Goal: Answer question/provide support

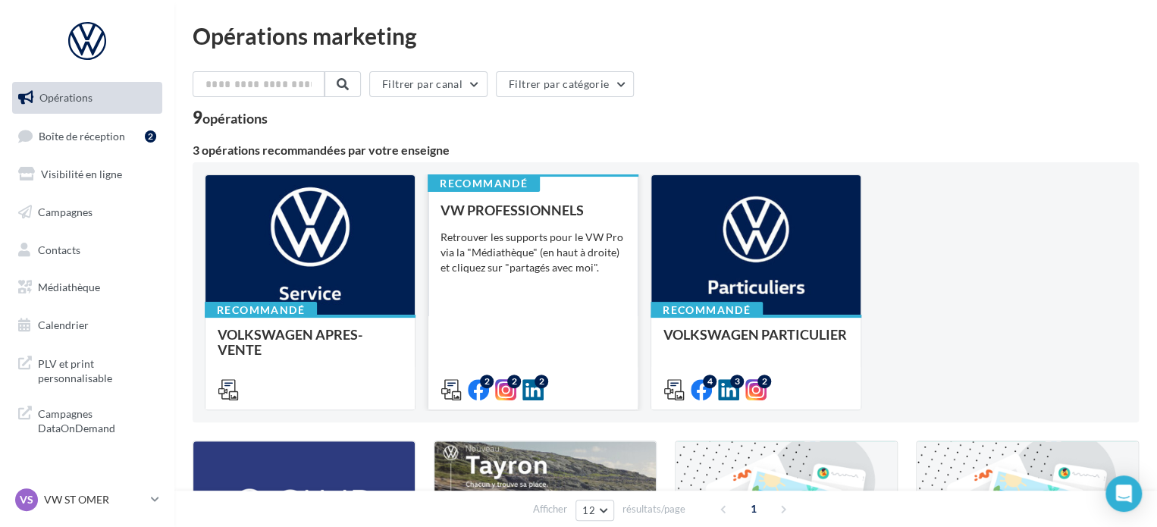
scroll to position [300, 0]
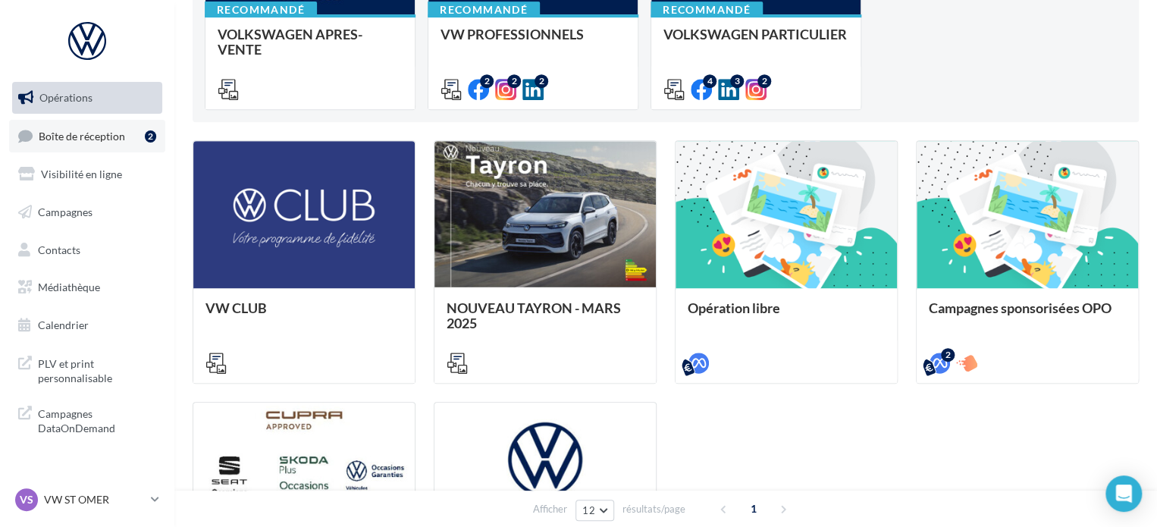
click at [102, 124] on link "Boîte de réception 2" at bounding box center [87, 136] width 156 height 33
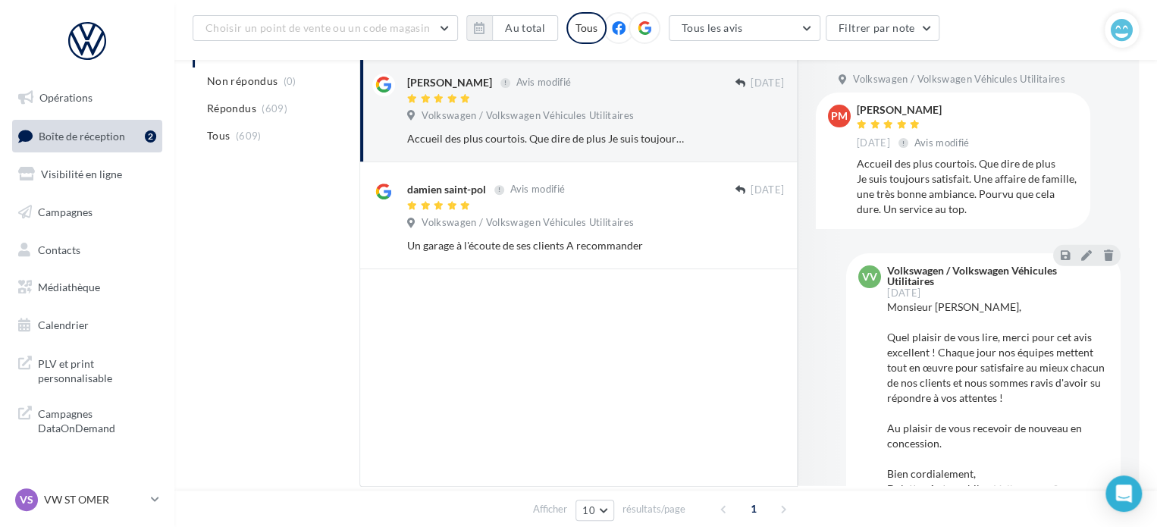
scroll to position [197, 0]
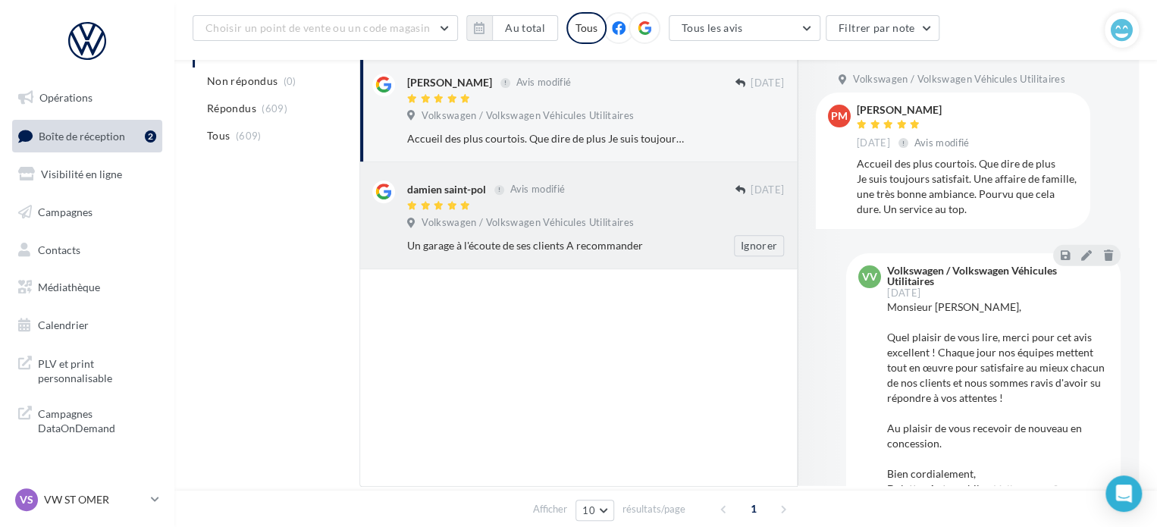
click at [611, 221] on span "Volkswagen / Volkswagen Véhicules Utilitaires" at bounding box center [528, 223] width 212 height 14
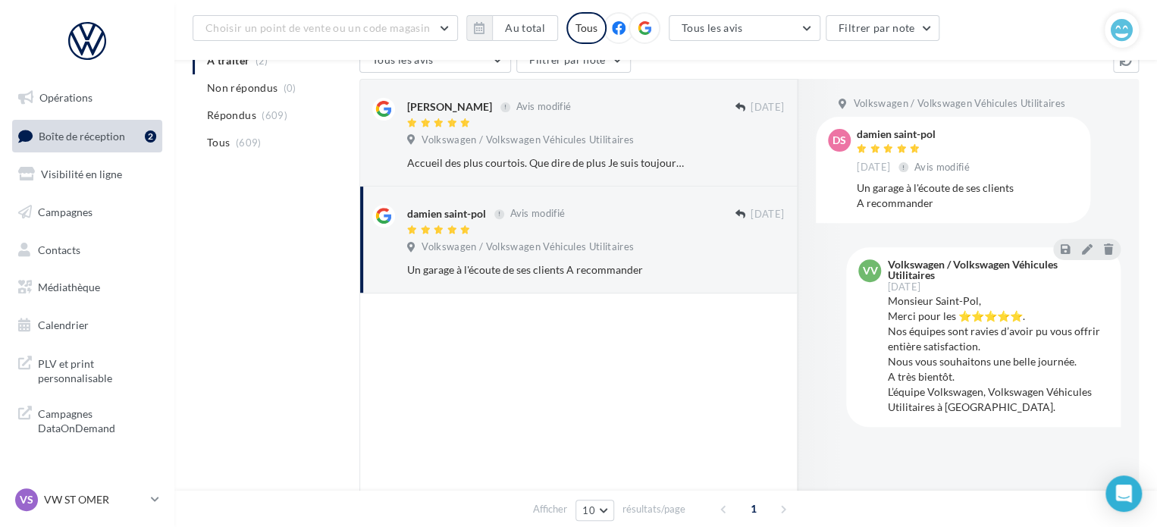
scroll to position [173, 0]
click at [908, 166] on div at bounding box center [903, 167] width 10 height 10
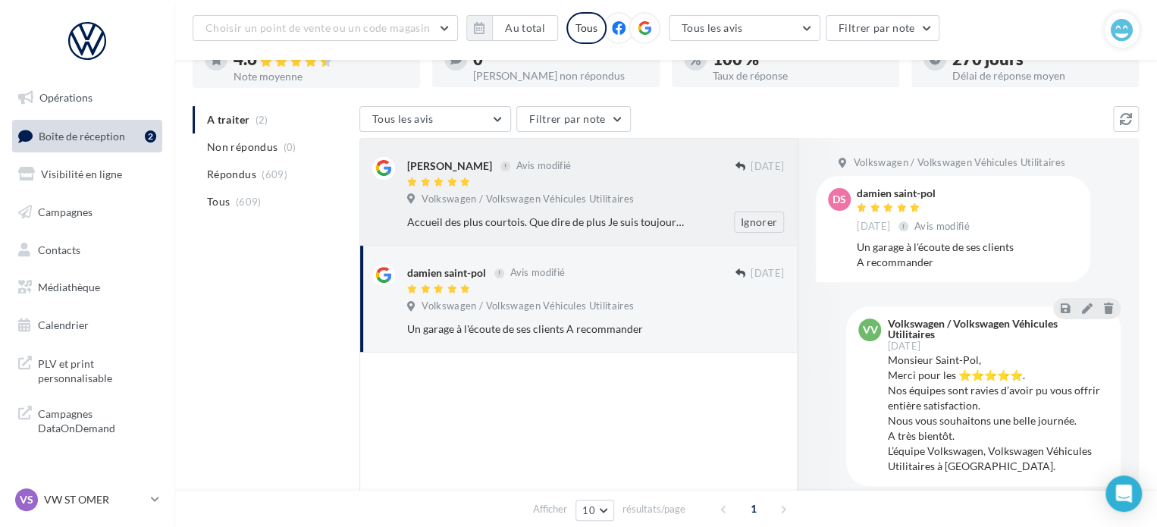
scroll to position [112, 0]
click at [550, 217] on div "Accueil des plus courtois. Que dire de plus Je suis toujours satisfait. Une aff…" at bounding box center [546, 223] width 278 height 15
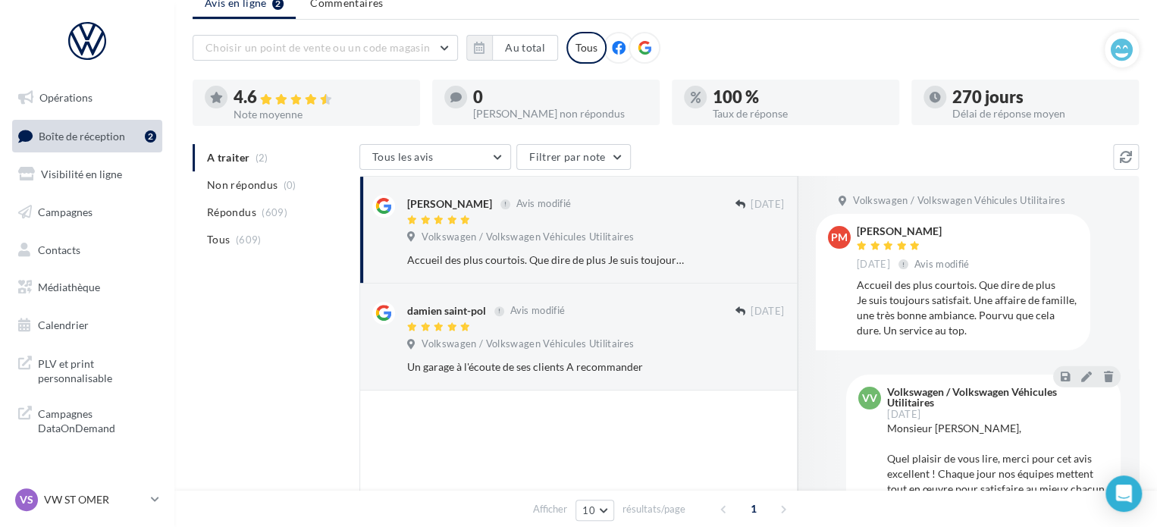
scroll to position [0, 0]
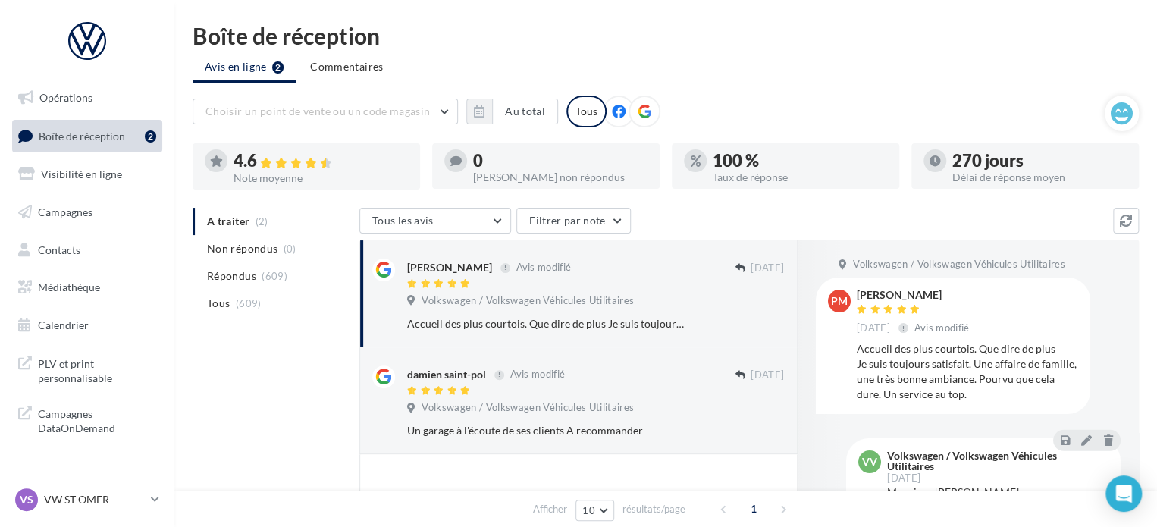
click at [480, 155] on div "0" at bounding box center [560, 160] width 174 height 17
click at [672, 309] on div "Volkswagen / Volkswagen Véhicules Utilitaires" at bounding box center [595, 302] width 377 height 17
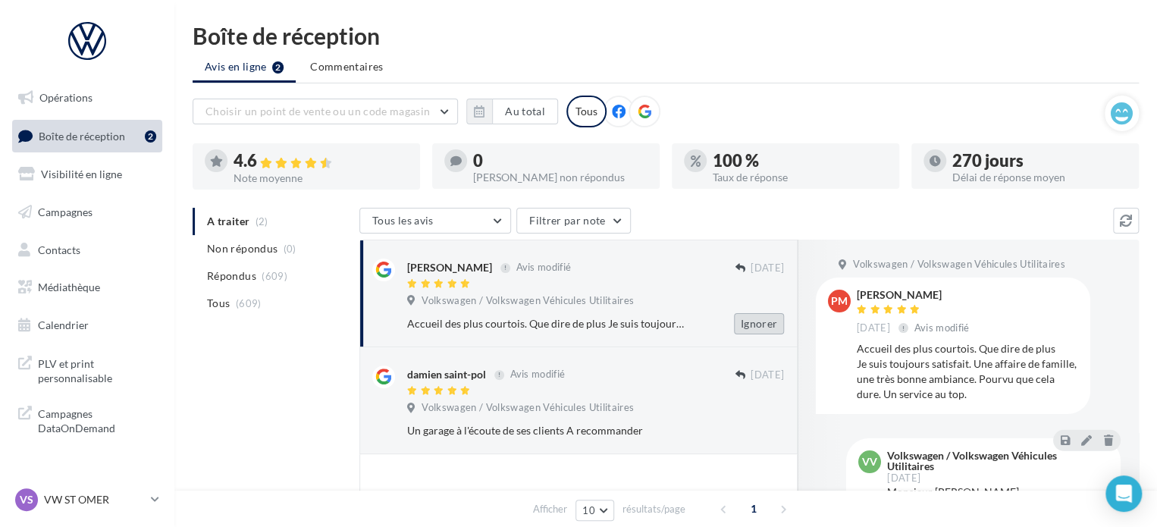
click at [751, 324] on button "Ignorer" at bounding box center [759, 323] width 50 height 21
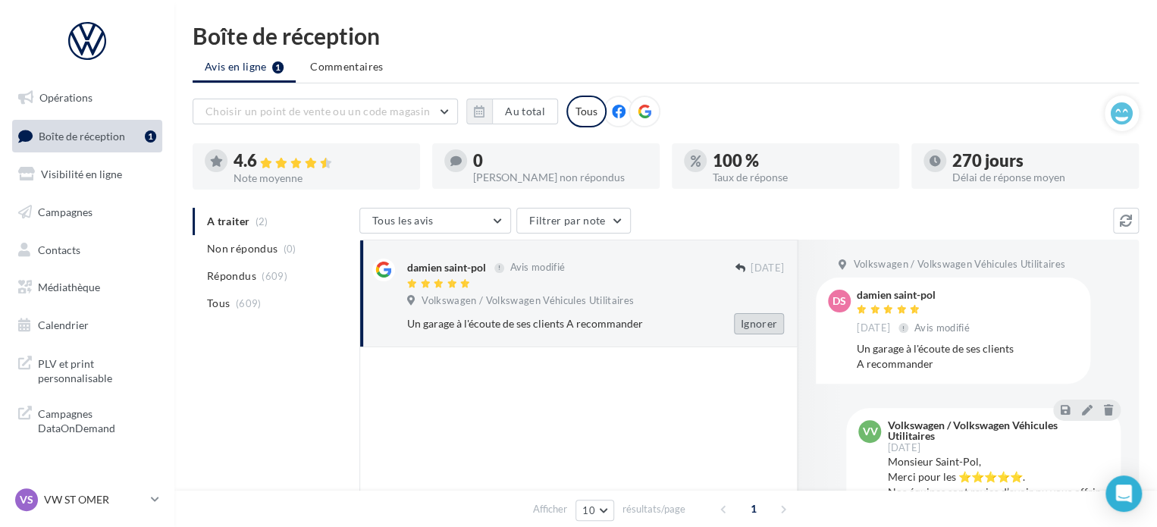
click at [749, 322] on button "Ignorer" at bounding box center [759, 323] width 50 height 21
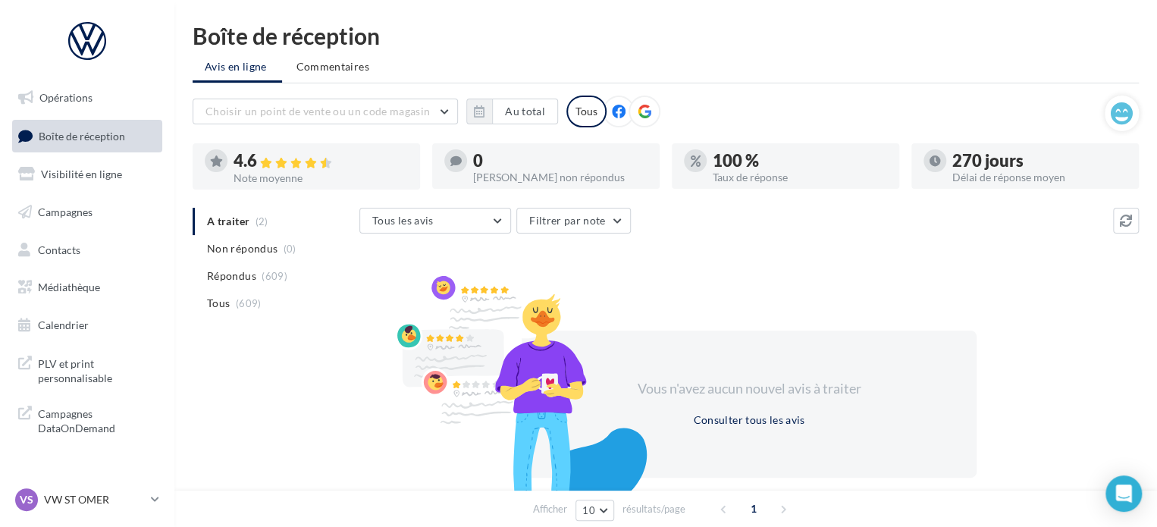
click at [234, 224] on ul "A traiter (2) Non répondus (0) Répondus (609) Tous (609)" at bounding box center [273, 262] width 161 height 109
click at [249, 255] on span "Non répondus" at bounding box center [242, 248] width 71 height 15
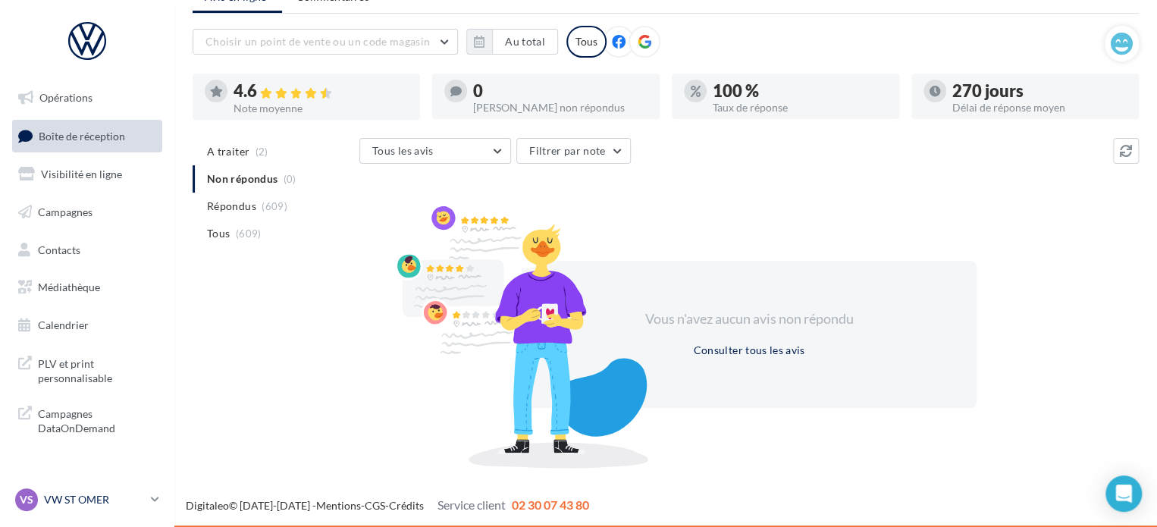
click at [114, 504] on p "VW ST OMER" at bounding box center [94, 499] width 101 height 15
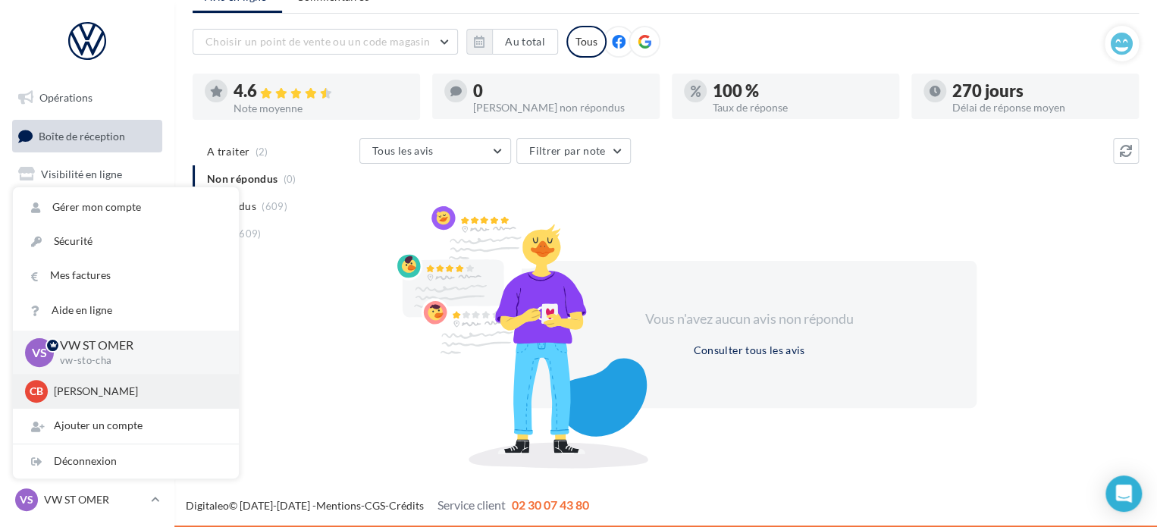
click at [111, 397] on p "Camille BRICART" at bounding box center [137, 391] width 167 height 15
